Goal: Transaction & Acquisition: Purchase product/service

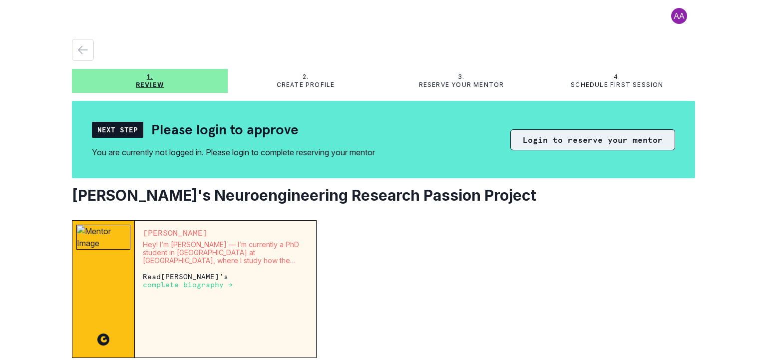
click at [610, 136] on button "Login to reserve your mentor" at bounding box center [592, 139] width 165 height 21
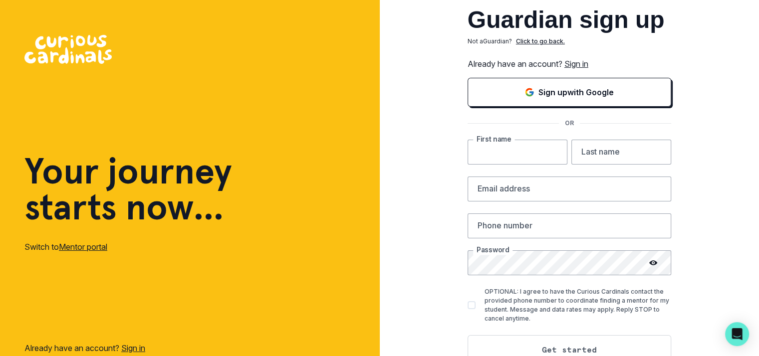
click at [547, 156] on input "text" at bounding box center [518, 152] width 100 height 25
type input "chithra"
type input "durgam"
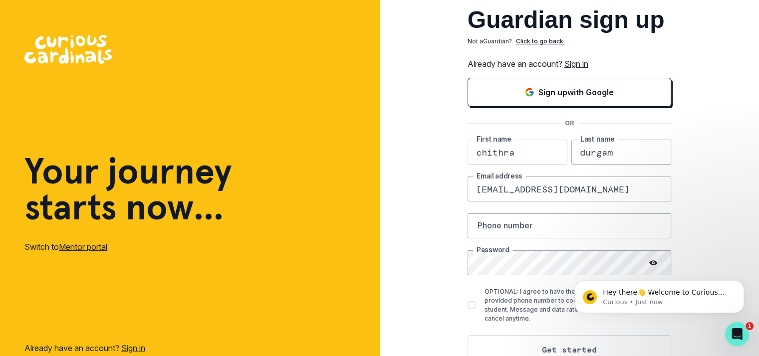
type input "[EMAIL_ADDRESS][DOMAIN_NAME]"
type input "9176475938"
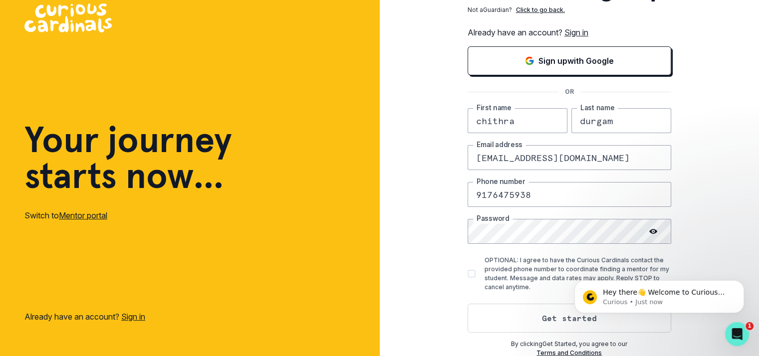
click at [482, 271] on label "OPTIONAL: I agree to have the Curious Cardinals contact the provided phone numb…" at bounding box center [570, 274] width 204 height 36
click at [468, 274] on input "OPTIONAL: I agree to have the Curious Cardinals contact the provided phone numb…" at bounding box center [467, 274] width 0 height 0
checkbox input "true"
click at [568, 323] on body "Hey there👋 Welcome to Curious Cardinals 🙌 Take a look around! If you have any q…" at bounding box center [660, 295] width 192 height 62
click at [658, 322] on body "Hey there👋 Welcome to Curious Cardinals 🙌 Take a look around! If you have any q…" at bounding box center [660, 295] width 192 height 62
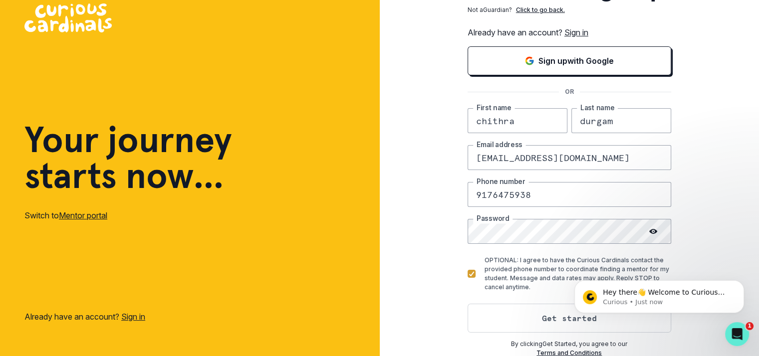
click at [561, 310] on html "Hey there👋 Welcome to Curious Cardinals 🙌 Take a look around! If you have any q…" at bounding box center [660, 295] width 200 height 70
click at [741, 284] on icon "Dismiss notification" at bounding box center [741, 283] width 5 height 5
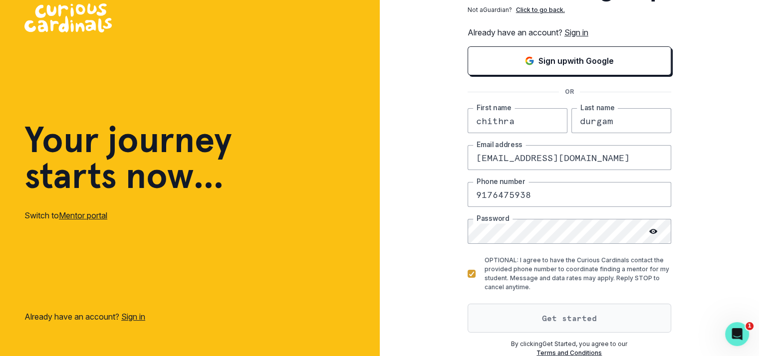
click at [574, 318] on button "Get started" at bounding box center [570, 318] width 204 height 29
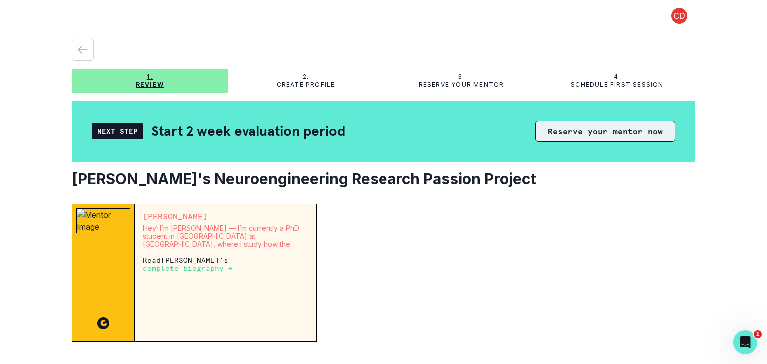
click at [596, 133] on button "Reserve your mentor now" at bounding box center [605, 131] width 140 height 21
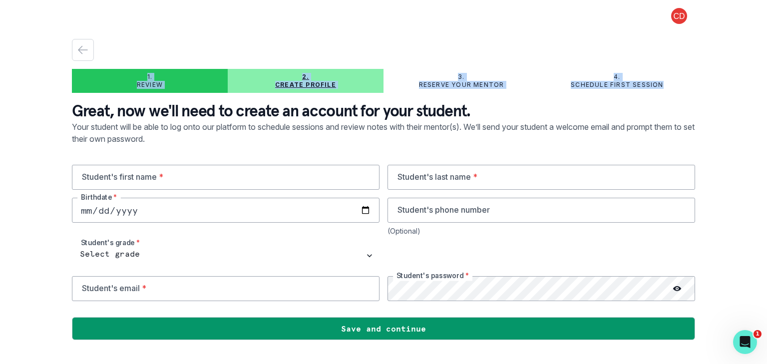
drag, startPoint x: 766, startPoint y: 47, endPoint x: 766, endPoint y: 95, distance: 48.4
click at [766, 95] on div "1. Review 2. Create profile 3. Reserve your mentor 4. Schedule first session Gr…" at bounding box center [383, 182] width 767 height 364
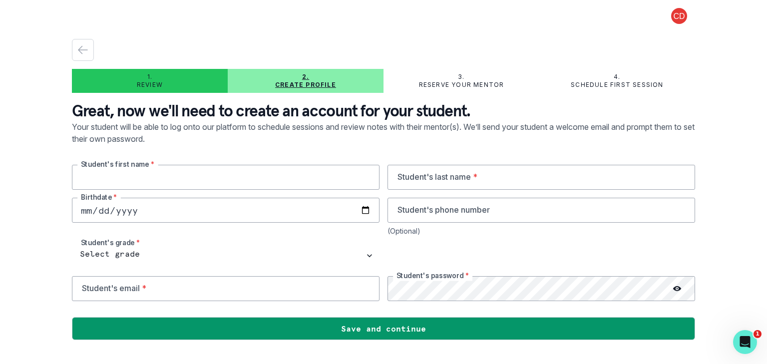
click at [168, 179] on input "text" at bounding box center [225, 177] width 307 height 25
type input "Sachin"
type input "Durgam"
type input "[DATE]"
click at [415, 216] on input "tel" at bounding box center [540, 210] width 307 height 25
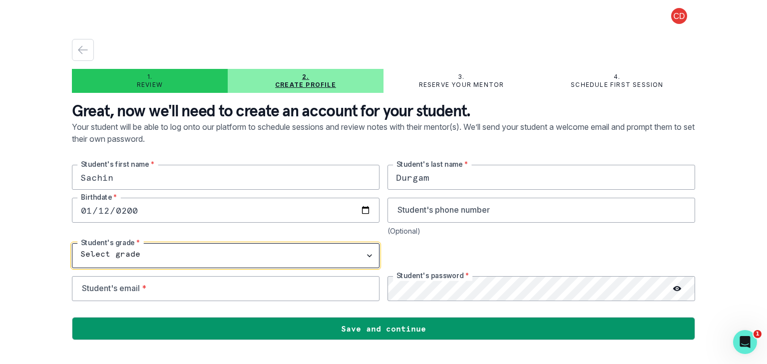
click at [111, 260] on select "Select grade 1st Grade 2nd Grade 3rd Grade 4th Grade 5th Grade 6th Grade 7th Gr…" at bounding box center [225, 255] width 307 height 25
select select "12th Grade"
click at [72, 243] on select "Select grade 1st Grade 2nd Grade 3rd Grade 4th Grade 5th Grade 6th Grade 7th Gr…" at bounding box center [225, 255] width 307 height 25
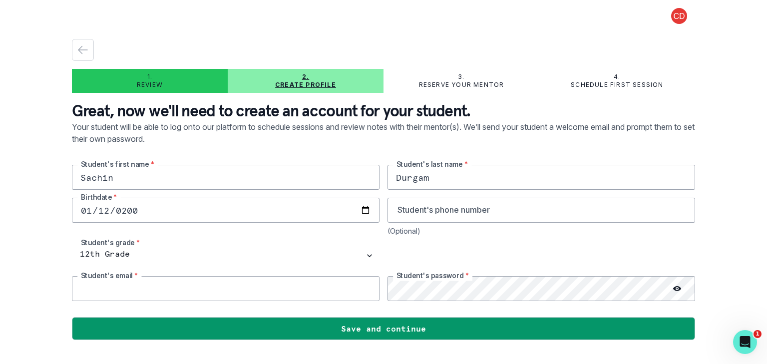
click at [126, 290] on input "email" at bounding box center [225, 288] width 307 height 25
type input "[EMAIL_ADDRESS][DOMAIN_NAME]"
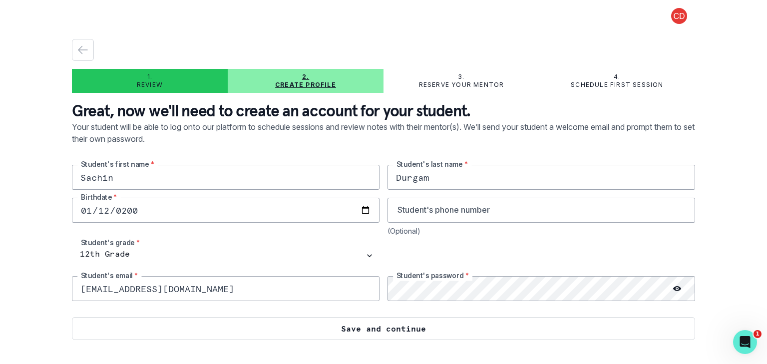
click at [324, 325] on button "Save and continue" at bounding box center [383, 328] width 623 height 23
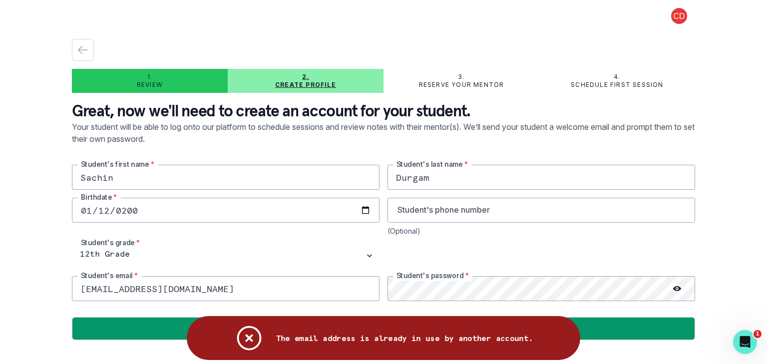
click at [766, 176] on div "1. Review 2. Create profile 3. Reserve your mentor 4. Schedule first session Gr…" at bounding box center [383, 182] width 767 height 364
drag, startPoint x: 751, startPoint y: 239, endPoint x: 761, endPoint y: 289, distance: 51.4
click at [761, 289] on div "1. Review 2. Create profile 3. Reserve your mentor 4. Schedule first session Gr…" at bounding box center [383, 182] width 767 height 364
click at [249, 340] on icon "Notifications" at bounding box center [249, 338] width 22 height 22
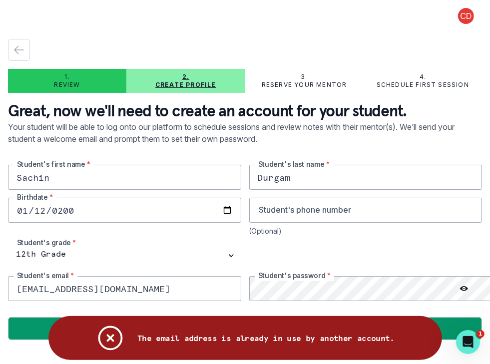
click at [253, 331] on div "The email address is already in use by another account." at bounding box center [244, 338] width 393 height 44
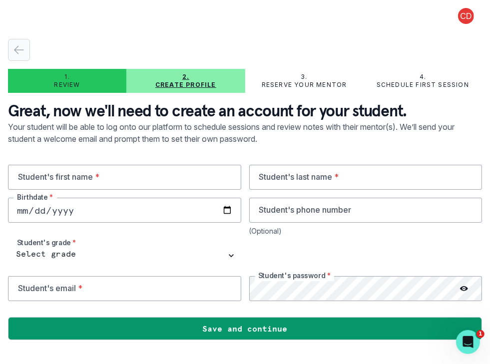
click at [19, 52] on icon "button" at bounding box center [19, 50] width 12 height 12
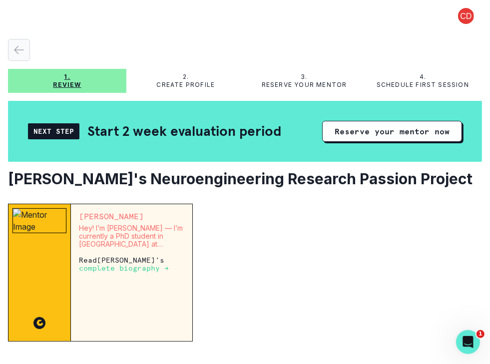
click at [19, 52] on icon "button" at bounding box center [19, 50] width 12 height 12
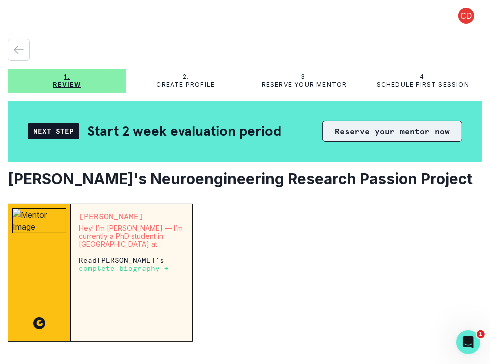
click at [389, 129] on button "Reserve your mentor now" at bounding box center [392, 131] width 140 height 21
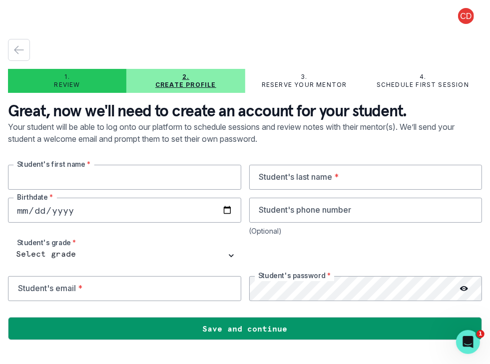
click at [160, 177] on input "text" at bounding box center [124, 177] width 233 height 25
type input "Sachin"
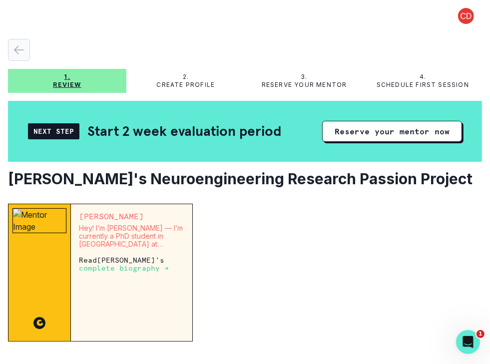
click at [19, 48] on icon "button" at bounding box center [19, 50] width 12 height 12
click at [69, 87] on p "Review" at bounding box center [67, 85] width 28 height 8
click at [14, 49] on icon "button" at bounding box center [19, 50] width 12 height 12
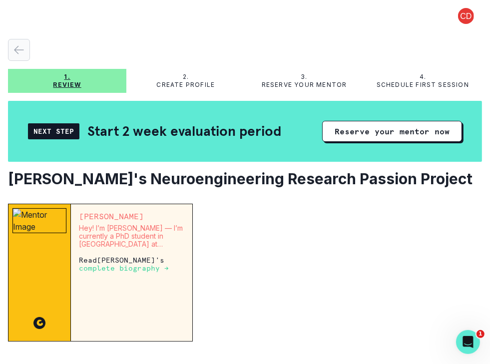
click at [14, 49] on icon "button" at bounding box center [19, 50] width 12 height 12
click at [18, 43] on button "button" at bounding box center [19, 50] width 22 height 22
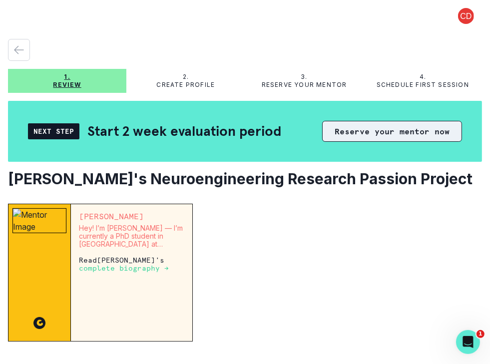
click at [382, 127] on button "Reserve your mentor now" at bounding box center [392, 131] width 140 height 21
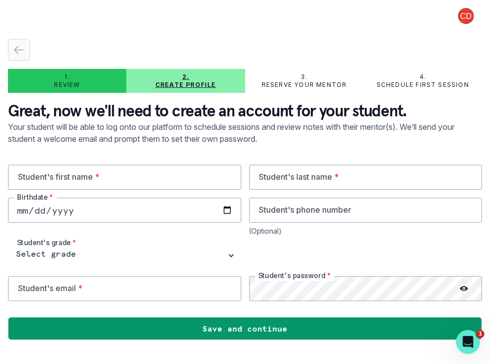
click at [17, 50] on icon "button" at bounding box center [18, 49] width 9 height 7
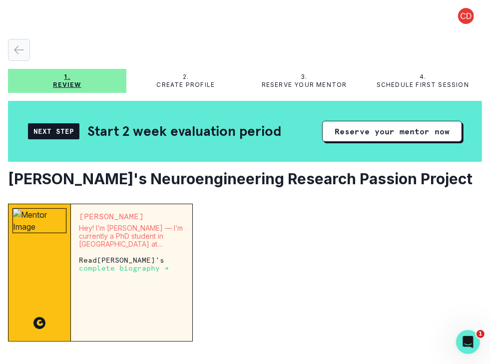
click at [17, 50] on icon "button" at bounding box center [18, 49] width 9 height 7
